Goal: Check status: Check status

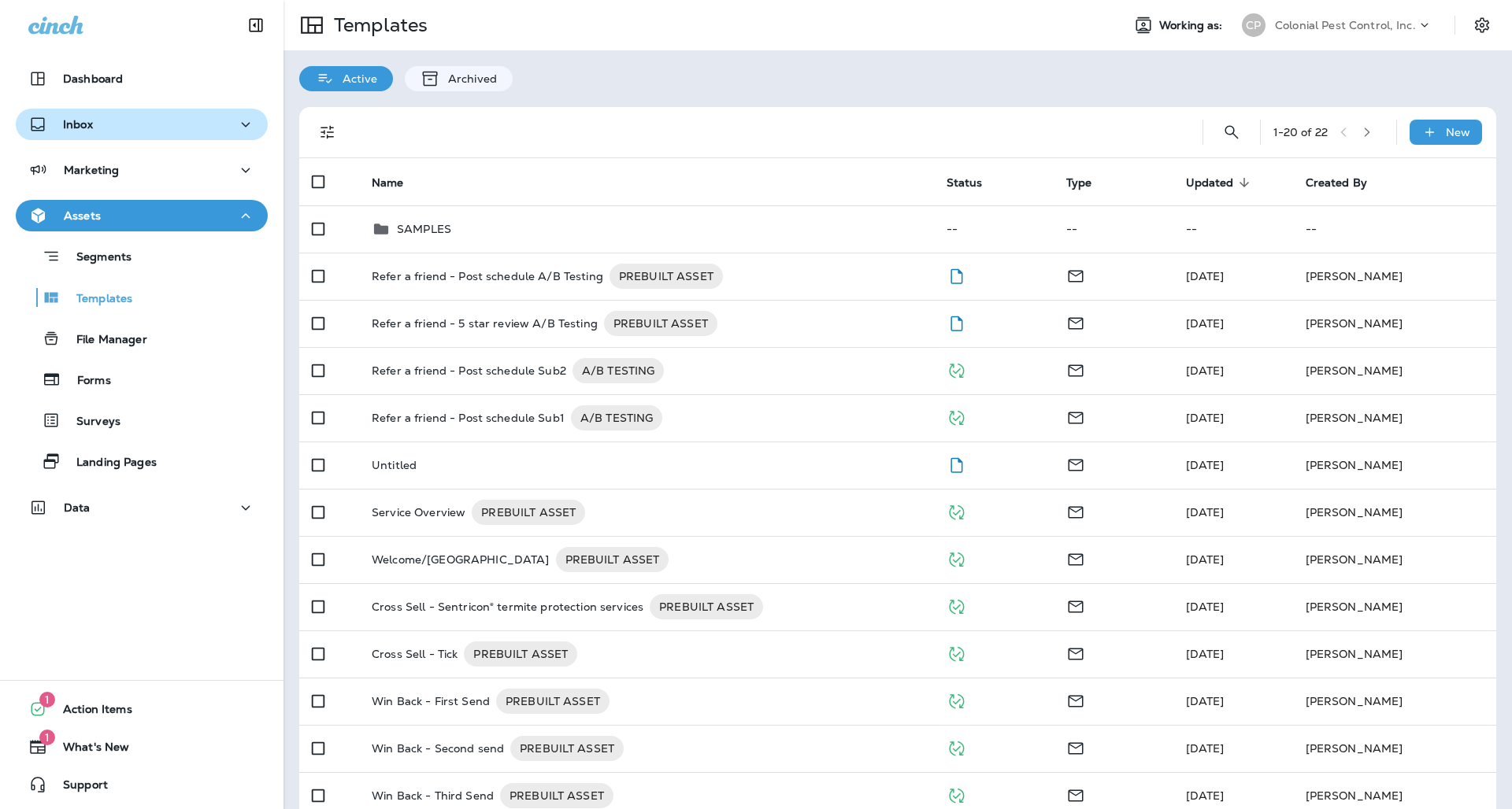
click at [250, 120] on icon "button" at bounding box center [246, 125] width 19 height 20
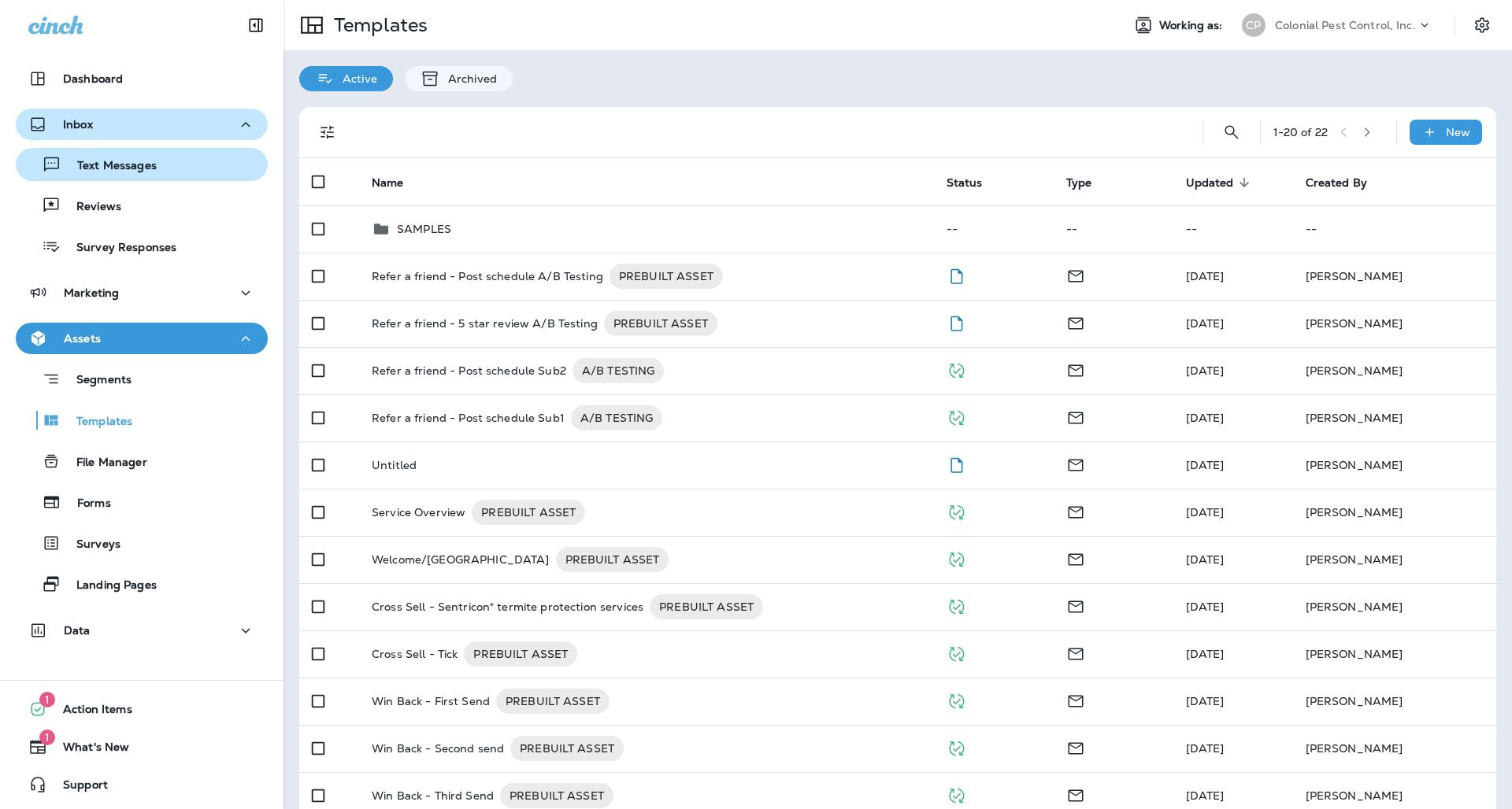
click at [168, 156] on div "Text Messages" at bounding box center [142, 164] width 240 height 24
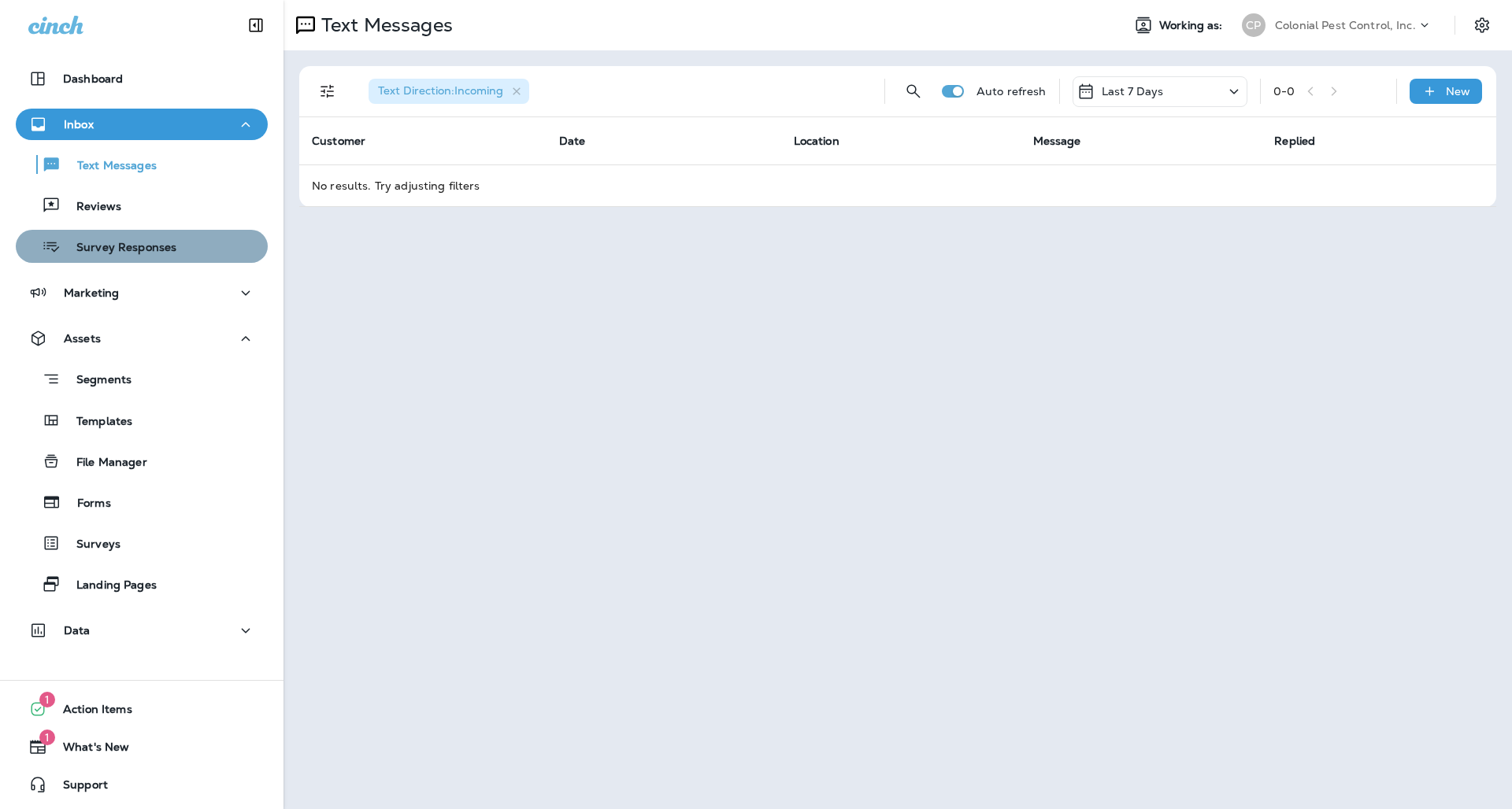
click at [156, 258] on div "Survey Responses" at bounding box center [99, 246] width 155 height 24
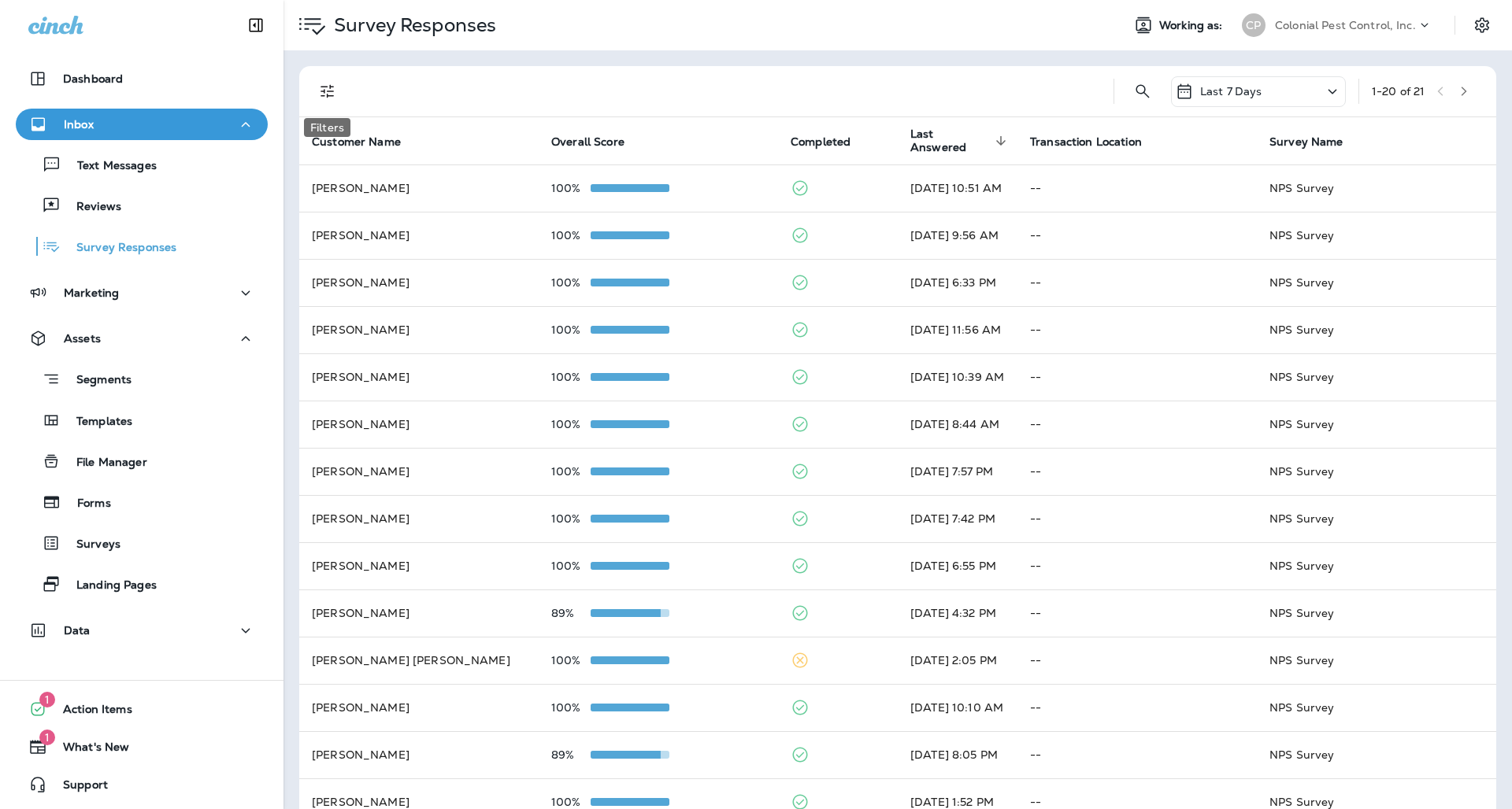
click at [327, 93] on icon "Filters" at bounding box center [327, 91] width 19 height 19
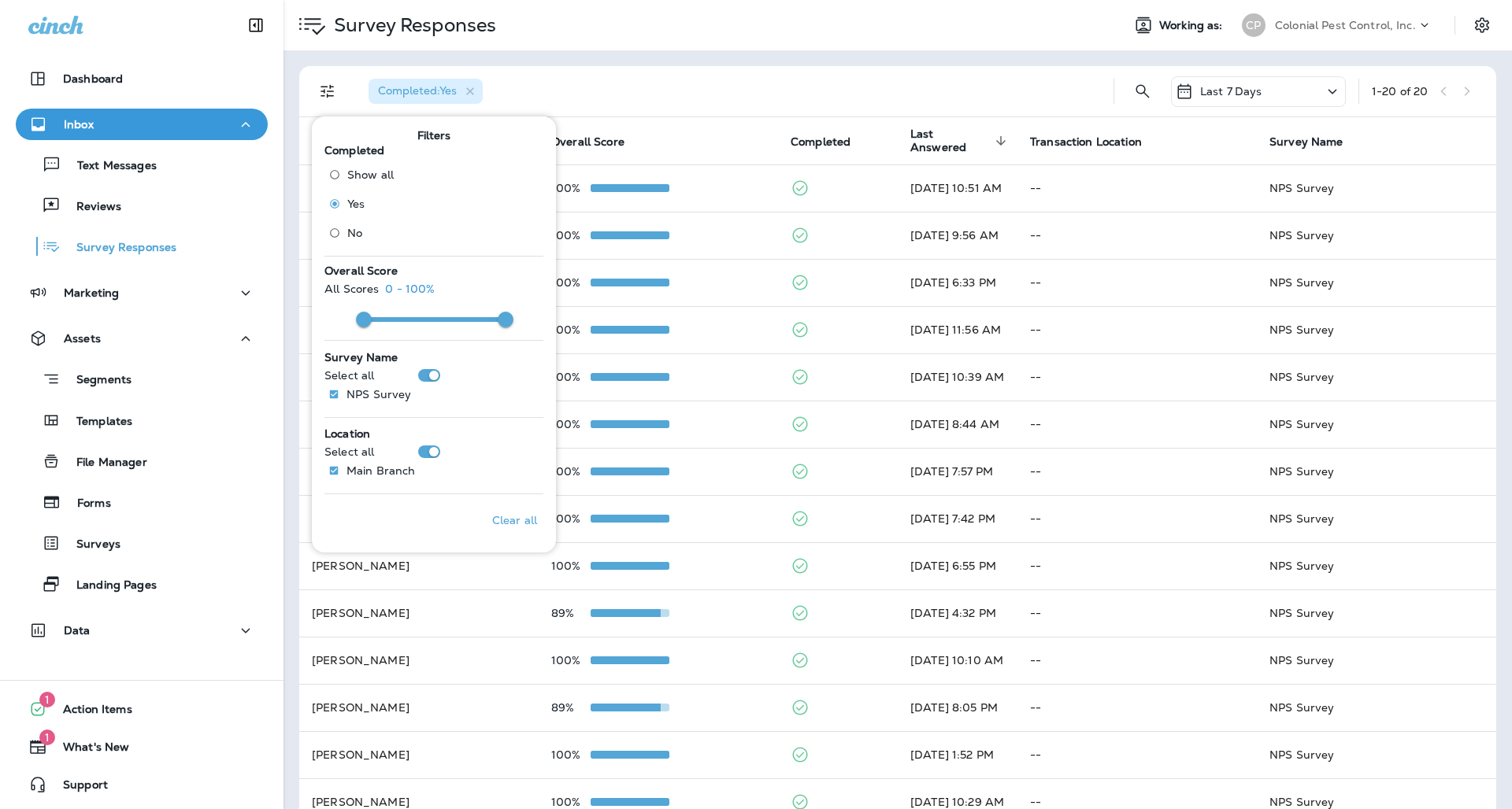
click at [577, 89] on div "Completed : Yes" at bounding box center [728, 91] width 745 height 50
